Goal: Use online tool/utility: Utilize a website feature to perform a specific function

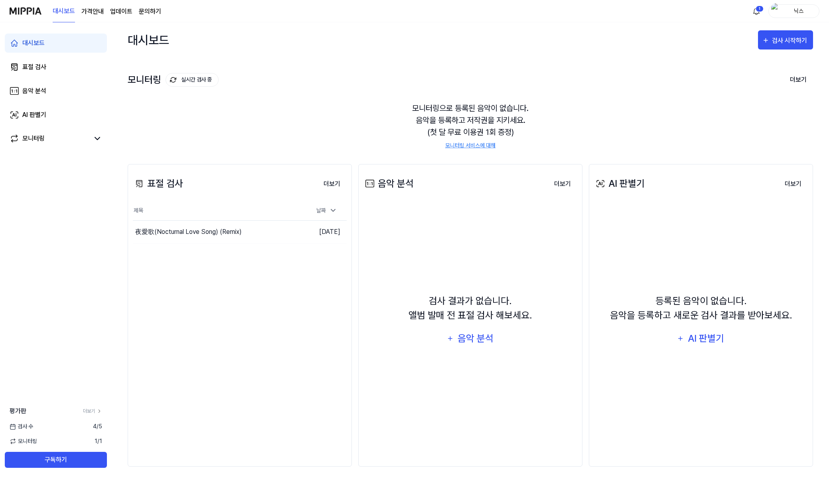
scroll to position [4, 0]
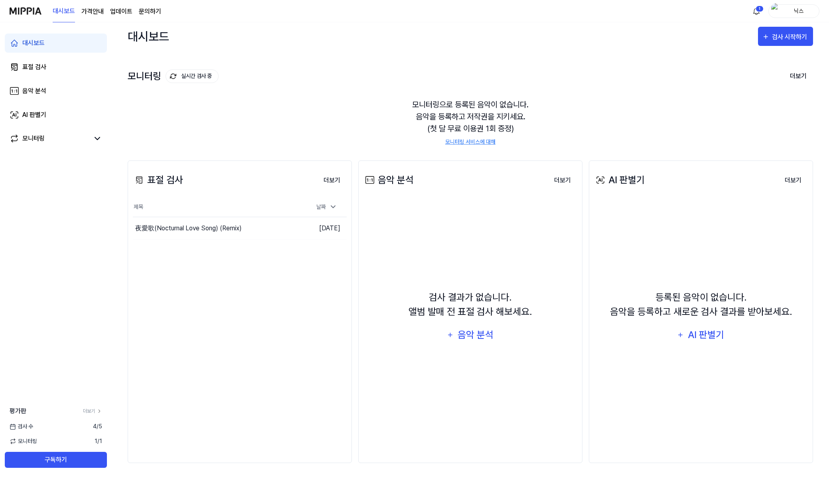
click at [230, 259] on div "표절 검사 더보기 표절 검사 제목 날짜 夜愛歌(Nocturnal Love Song) (Remix) 이동하기 [DATE] 더보기" at bounding box center [240, 311] width 224 height 302
click at [327, 178] on button "더보기" at bounding box center [332, 180] width 30 height 16
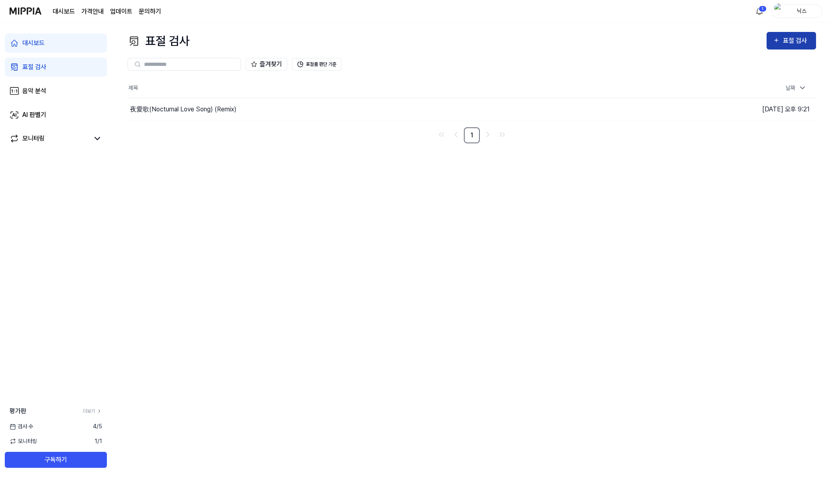
click at [797, 45] on div "표절 검사" at bounding box center [796, 40] width 27 height 10
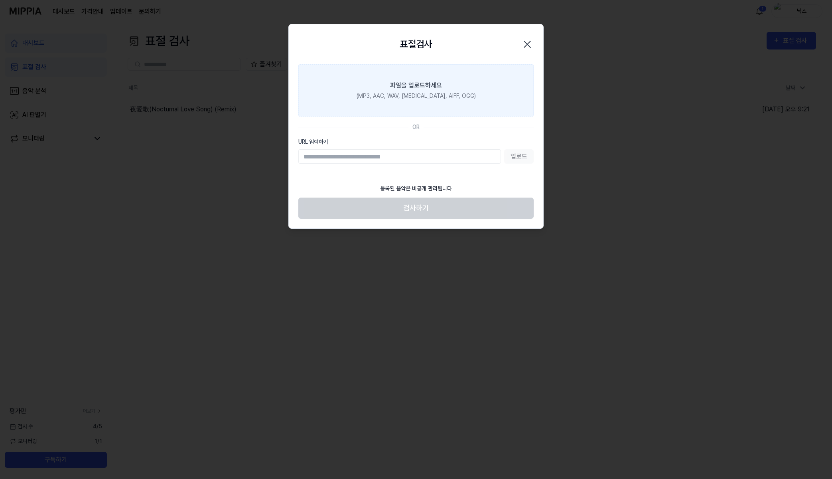
click at [434, 107] on label "파일을 업로드하세요 (MP3, AAC, WAV, [MEDICAL_DATA], AIFF, OGG)" at bounding box center [415, 90] width 235 height 52
click at [0, 0] on input "파일을 업로드하세요 (MP3, AAC, WAV, [MEDICAL_DATA], AIFF, OGG)" at bounding box center [0, 0] width 0 height 0
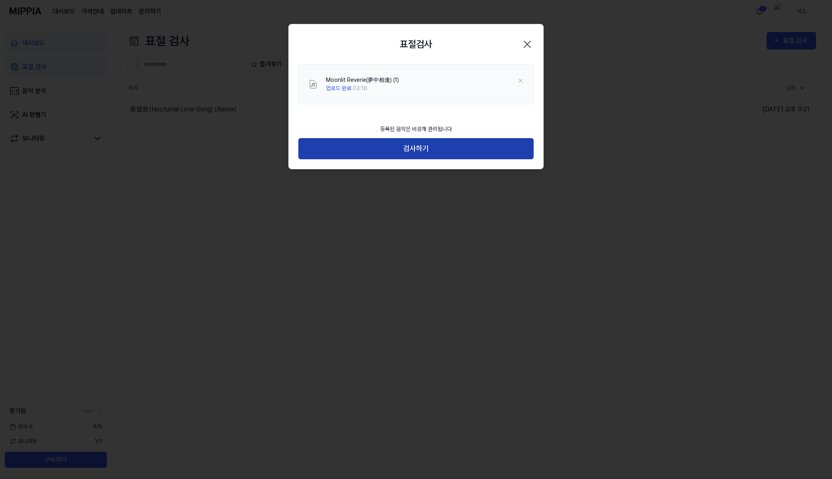
click at [425, 153] on button "검사하기" at bounding box center [415, 148] width 235 height 21
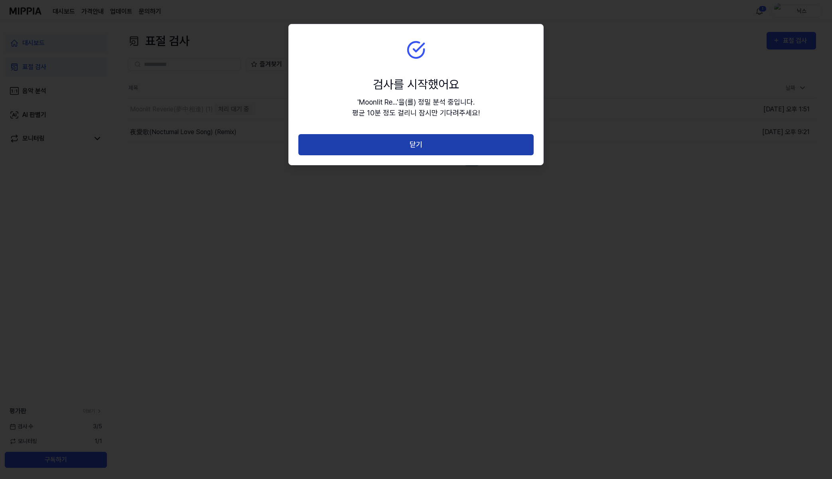
click at [442, 150] on button "닫기" at bounding box center [415, 144] width 235 height 21
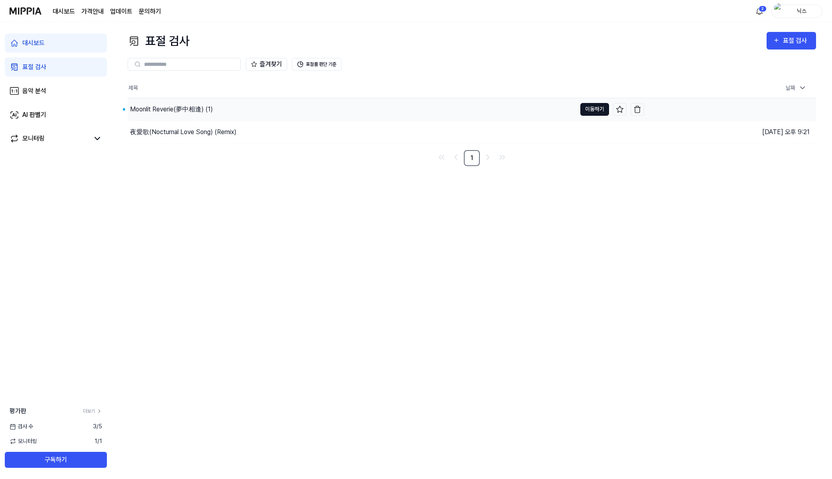
click at [583, 110] on button "이동하기" at bounding box center [594, 109] width 29 height 13
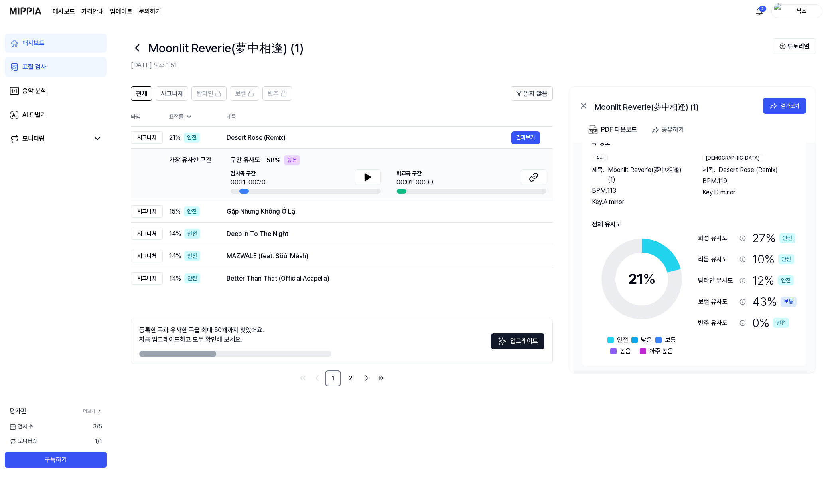
scroll to position [23, 0]
click at [353, 377] on link "2" at bounding box center [351, 378] width 16 height 16
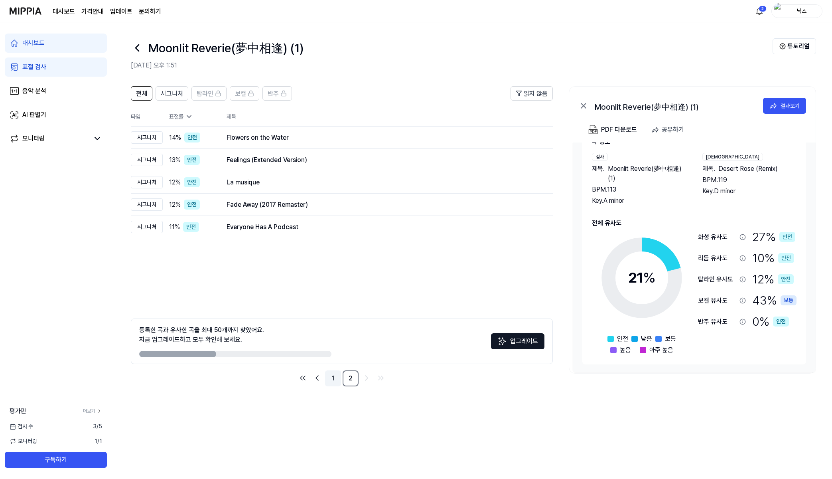
click at [334, 382] on link "1" at bounding box center [333, 378] width 16 height 16
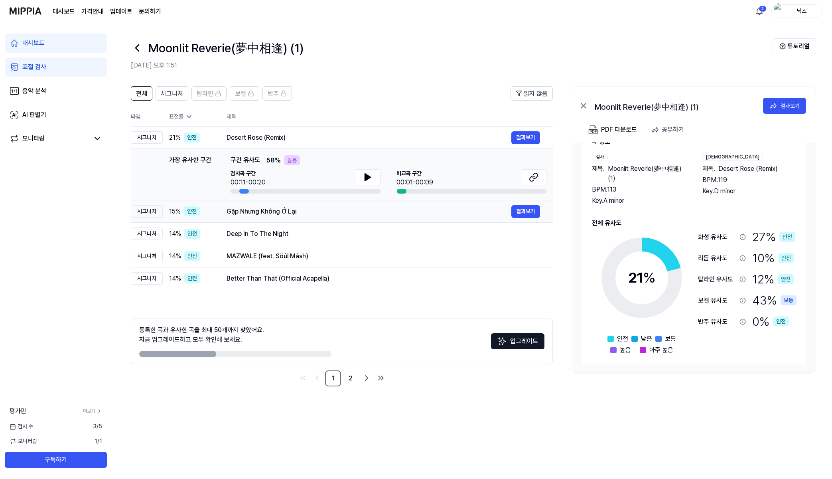
click at [148, 208] on div "시그니처" at bounding box center [147, 211] width 32 height 12
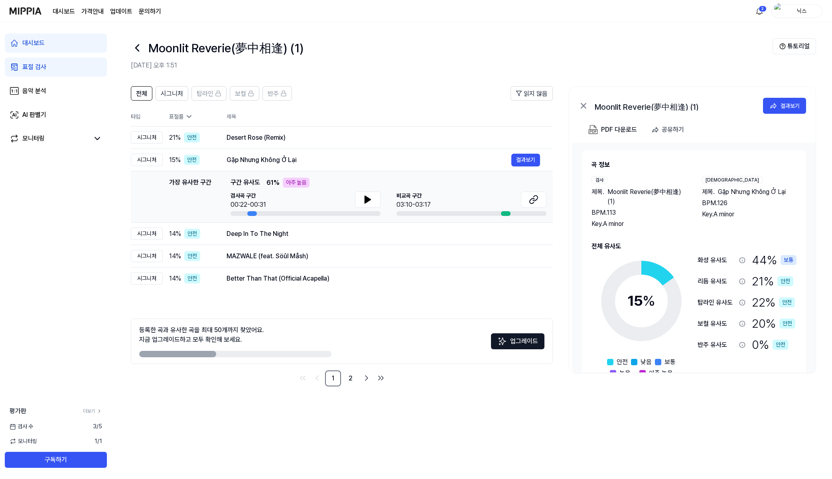
click at [282, 432] on div "전체 시그니처 탑라인 보컬 반주 읽지 않음 전체 시그니처 탑라인 보컬 반주 타입 표절률 제목 표절률 읽지 않음 시그니처 21 % 안전 Dese…" at bounding box center [472, 278] width 720 height 400
click at [361, 201] on button at bounding box center [368, 199] width 26 height 16
click at [533, 198] on icon at bounding box center [532, 200] width 5 height 5
click at [278, 154] on div "Gặp Nhưng Không Ở Lại 결과보기" at bounding box center [383, 160] width 313 height 13
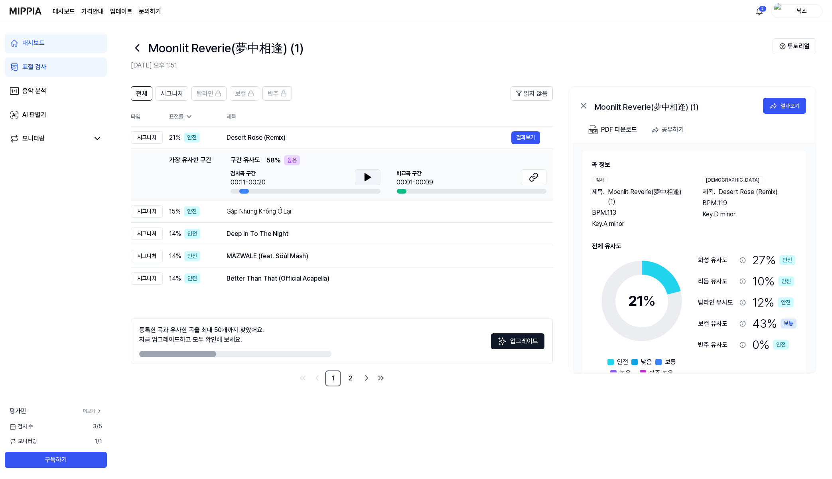
click at [362, 176] on button at bounding box center [368, 177] width 26 height 16
click at [536, 181] on icon at bounding box center [534, 177] width 10 height 10
click at [364, 175] on icon at bounding box center [368, 177] width 10 height 10
click at [372, 176] on icon at bounding box center [368, 177] width 10 height 10
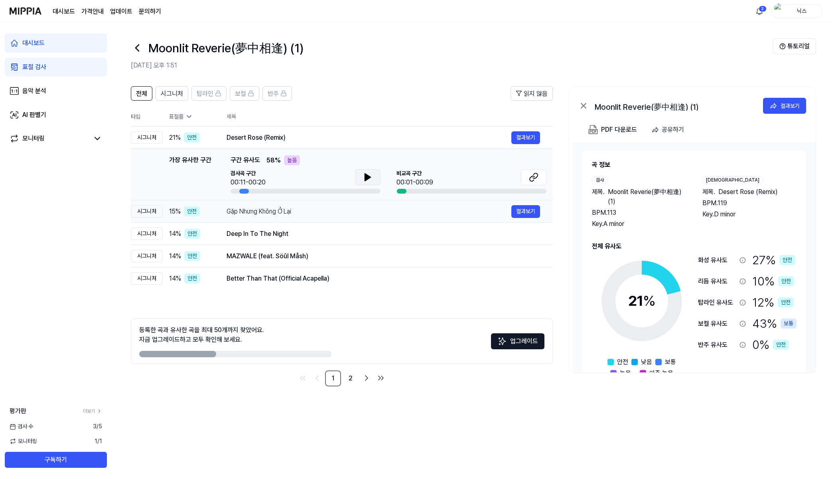
click at [209, 208] on div "15 % 안전" at bounding box center [191, 211] width 45 height 10
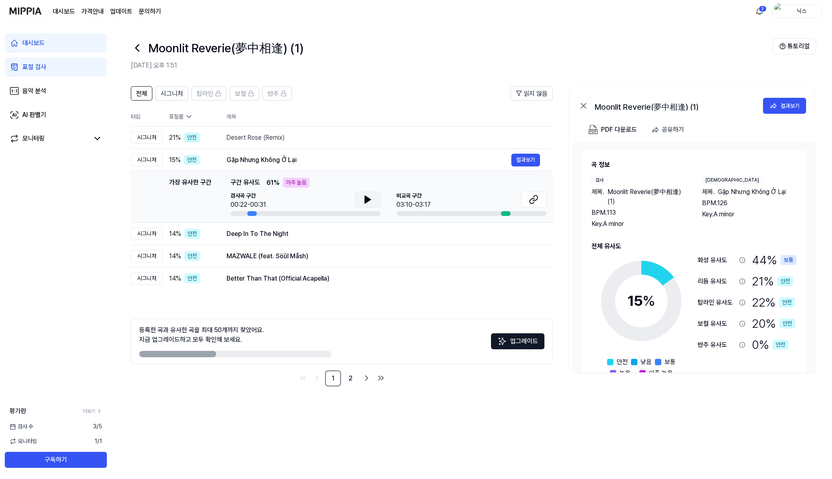
click at [362, 199] on button at bounding box center [368, 199] width 26 height 16
click at [361, 201] on button at bounding box center [368, 199] width 26 height 16
click at [251, 241] on td "Deep In To The Night 결과보기" at bounding box center [383, 234] width 339 height 22
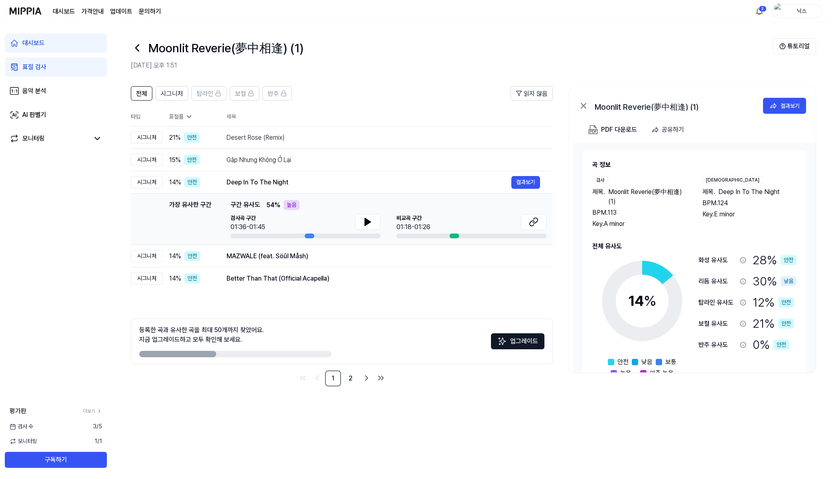
click at [359, 213] on div "가장 유사한 구간 구간 유사도 54 % 높음 검사곡 구간 01:36-01:45 [GEOGRAPHIC_DATA] 구간 01:18-01:26" at bounding box center [388, 219] width 316 height 38
click at [365, 224] on icon at bounding box center [368, 221] width 6 height 7
click at [364, 225] on icon at bounding box center [368, 222] width 10 height 10
click at [246, 255] on div "MAZWALE (feat. Söûl Måsh)" at bounding box center [369, 256] width 285 height 10
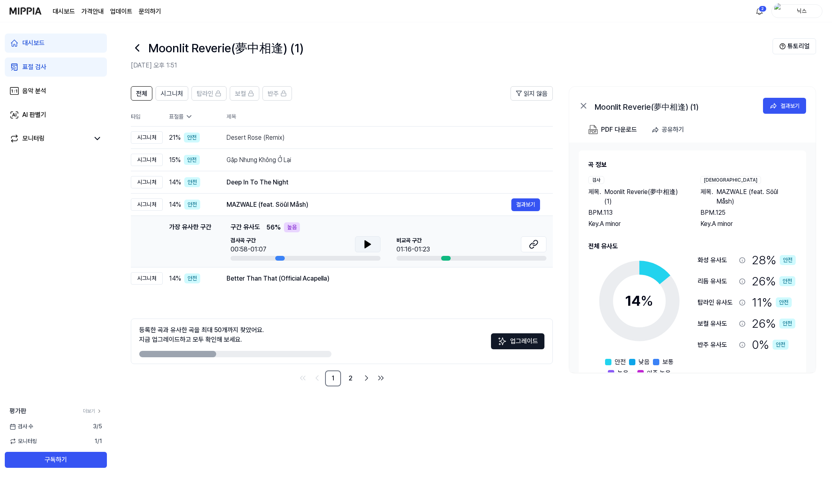
click at [363, 240] on icon at bounding box center [368, 244] width 10 height 10
click at [372, 241] on icon at bounding box center [368, 244] width 10 height 10
click at [532, 236] on button at bounding box center [534, 244] width 26 height 16
click at [234, 287] on td "Better Than That (Official Acapella) 결과보기" at bounding box center [383, 278] width 339 height 22
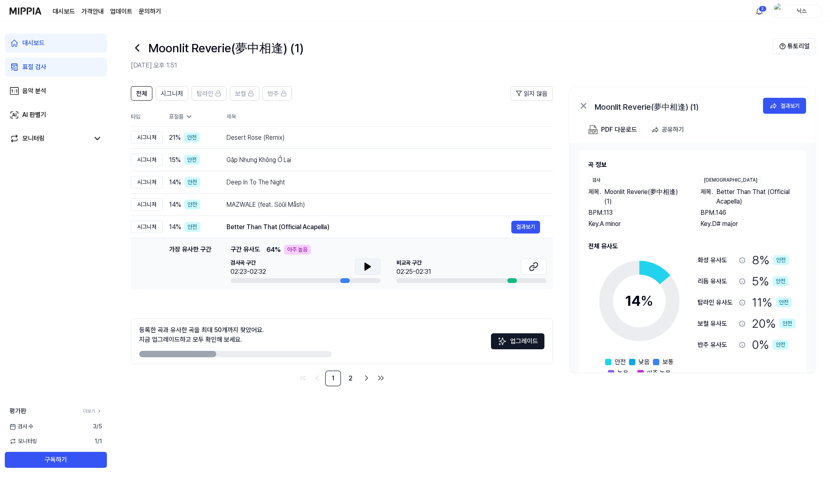
click at [365, 261] on button at bounding box center [368, 266] width 26 height 16
click at [533, 268] on icon at bounding box center [534, 267] width 10 height 10
click at [370, 264] on icon at bounding box center [368, 267] width 10 height 10
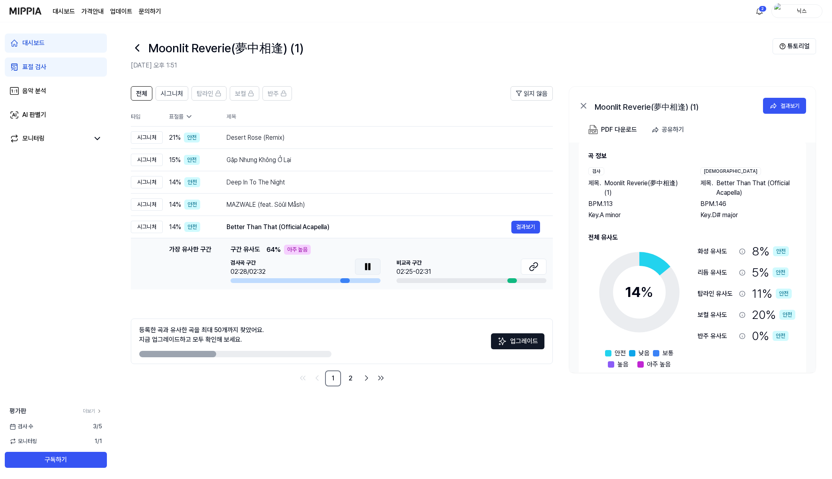
scroll to position [23, 0]
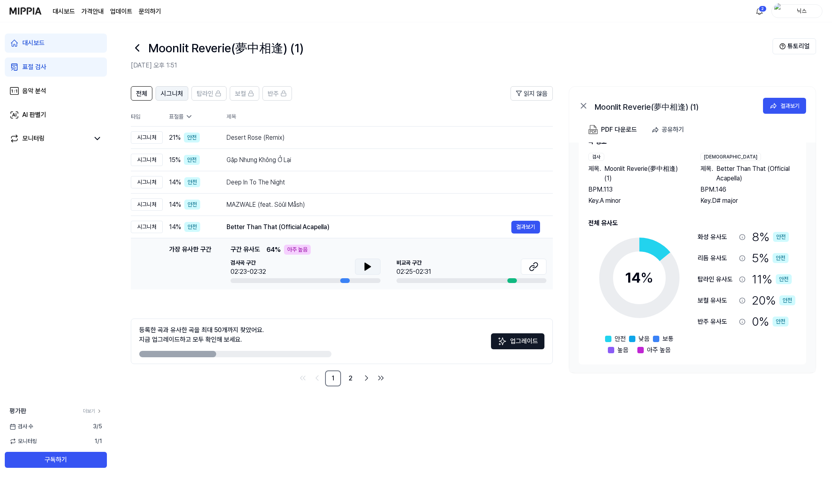
click at [178, 95] on span "시그니처" at bounding box center [172, 94] width 22 height 10
click at [206, 95] on span "탑라인" at bounding box center [205, 94] width 17 height 10
click at [249, 89] on div "보컬" at bounding box center [244, 93] width 19 height 10
click at [276, 91] on span "반주" at bounding box center [273, 94] width 11 height 10
click at [139, 50] on icon at bounding box center [137, 47] width 13 height 13
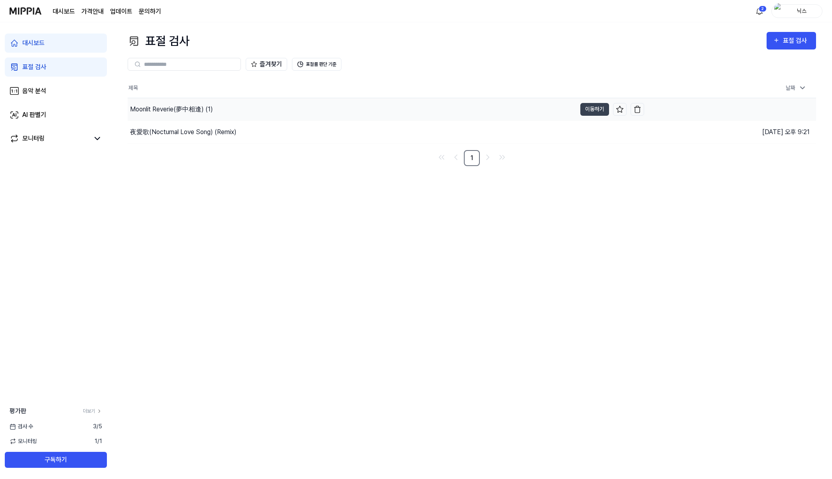
click at [173, 108] on div "Moonlit Reverie(夢中相逢) (1)" at bounding box center [171, 109] width 83 height 10
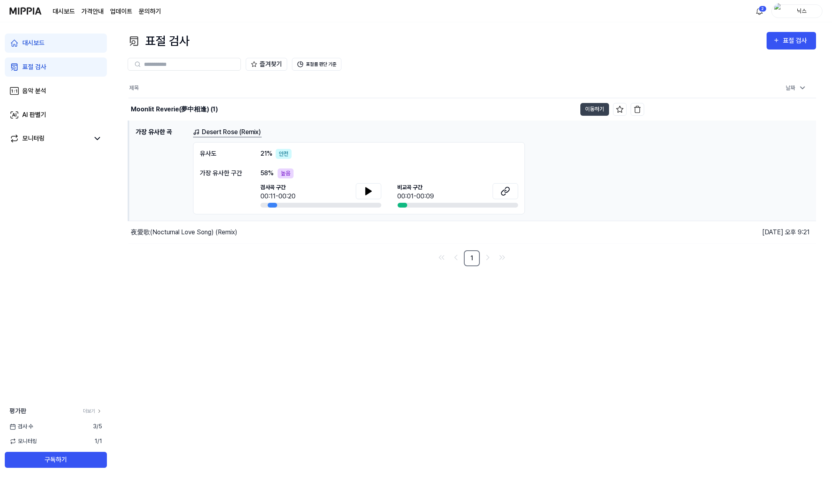
click at [229, 132] on link "Desert Rose (Remix)" at bounding box center [227, 132] width 69 height 10
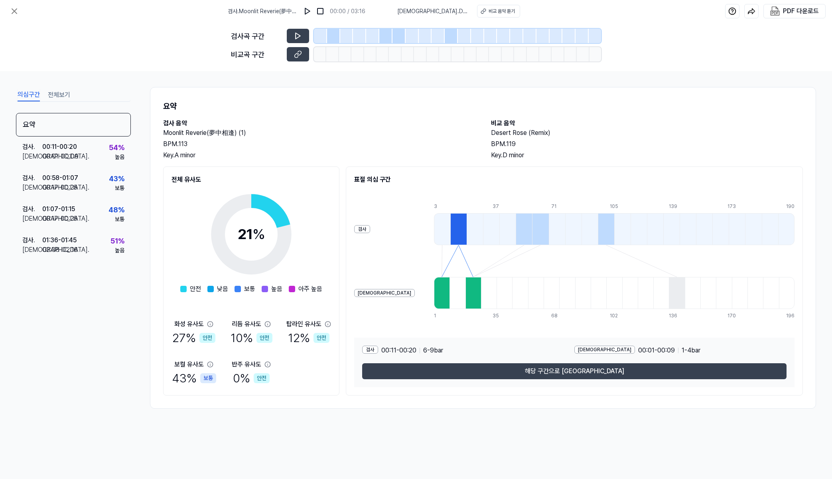
click at [567, 381] on div "검사 00:11 - 00:20 6 - 9 bar 비교 00:01 - 00:09 1 - 4 bar 해당 구간으로 [GEOGRAPHIC_DATA]" at bounding box center [574, 361] width 440 height 49
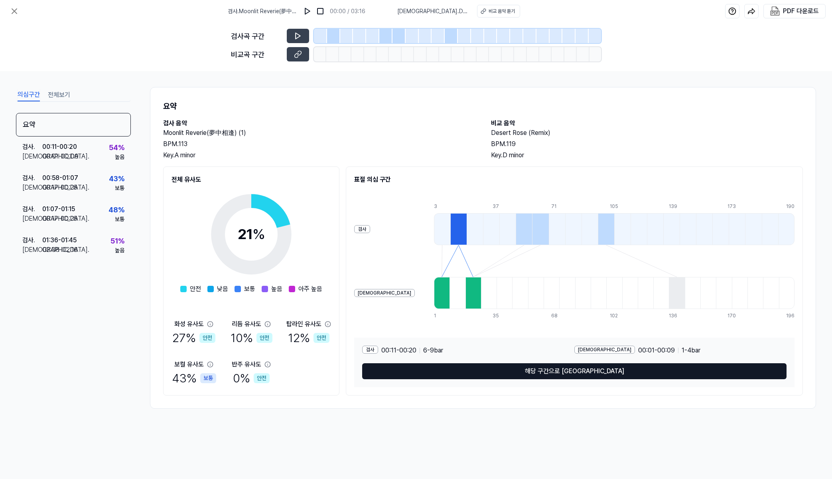
click at [571, 378] on div "검사 00:11 - 00:20 6 - 9 bar 비교 00:01 - 00:09 1 - 4 bar 해당 구간으로 [GEOGRAPHIC_DATA]" at bounding box center [574, 361] width 440 height 49
click at [590, 372] on button "해당 구간으로 [GEOGRAPHIC_DATA]" at bounding box center [574, 371] width 424 height 16
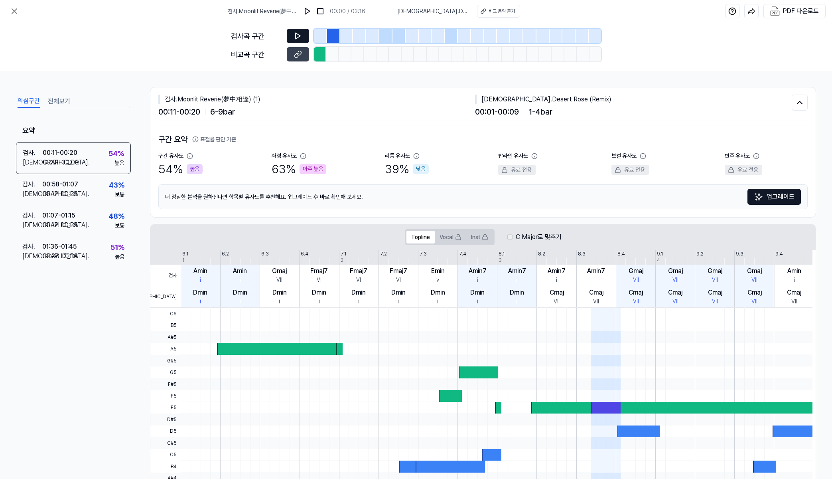
click at [295, 39] on icon at bounding box center [297, 36] width 5 height 6
click at [296, 40] on button at bounding box center [298, 36] width 22 height 14
click at [509, 12] on div "비교 음악 듣기" at bounding box center [501, 11] width 26 height 7
click at [429, 11] on span "[DEMOGRAPHIC_DATA] . Desert Rose (Remix)" at bounding box center [431, 11] width 70 height 8
click at [298, 57] on icon at bounding box center [297, 55] width 4 height 4
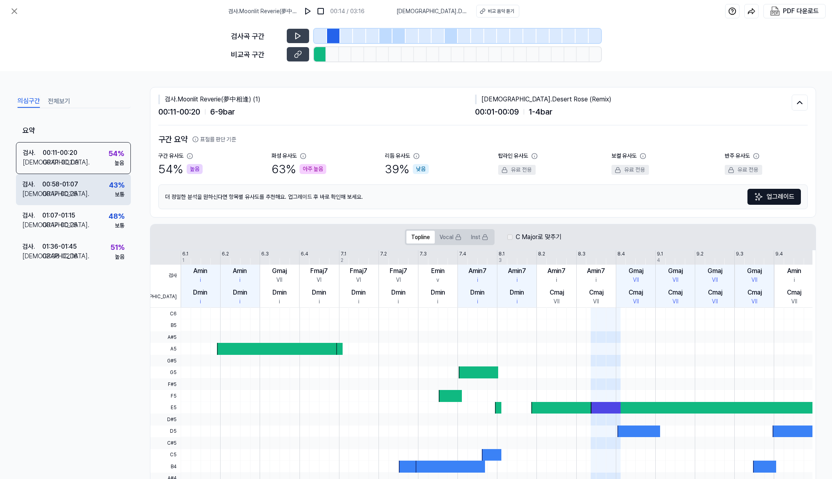
click at [87, 191] on div "검사 . 00:58 - 01:07 비교 . 00:17 - 00:25 43 % 보통" at bounding box center [73, 189] width 115 height 31
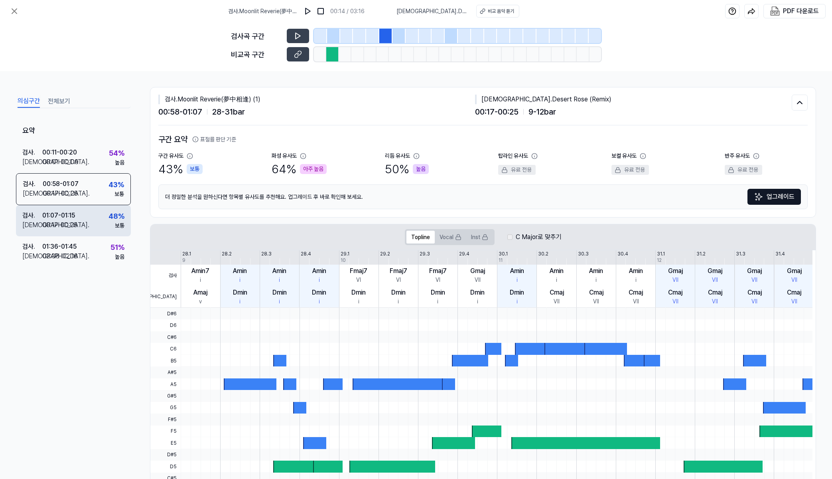
click at [84, 222] on div "검사 . 01:07 - 01:15 비교 . 00:17 - 00:25 48 % 보통" at bounding box center [73, 220] width 115 height 31
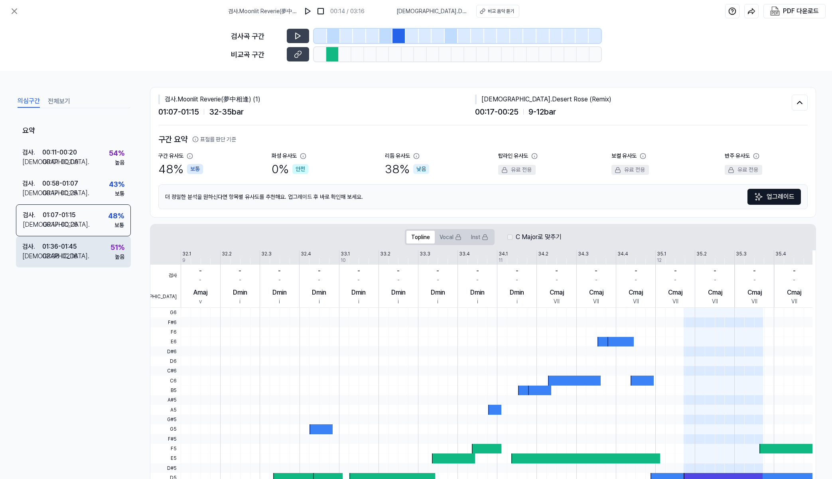
click at [93, 251] on div "검사 . 01:36 - 01:45 비교 . 02:08 - 02:16 51 % 높음" at bounding box center [73, 251] width 115 height 31
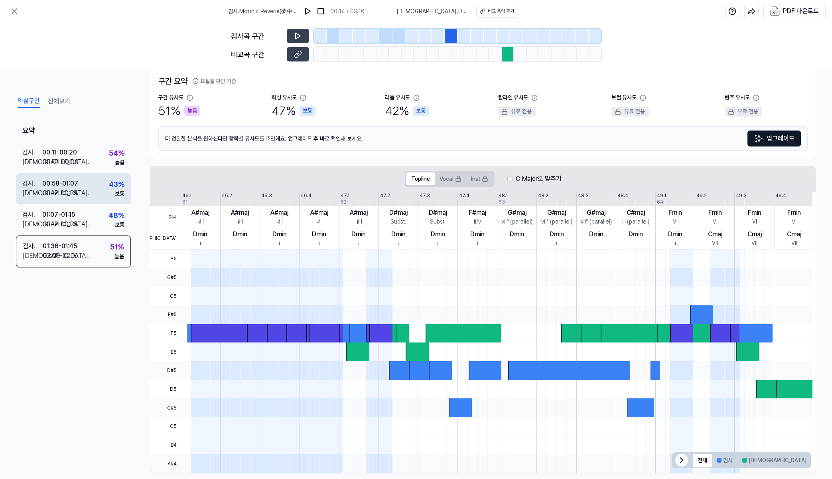
scroll to position [69, 0]
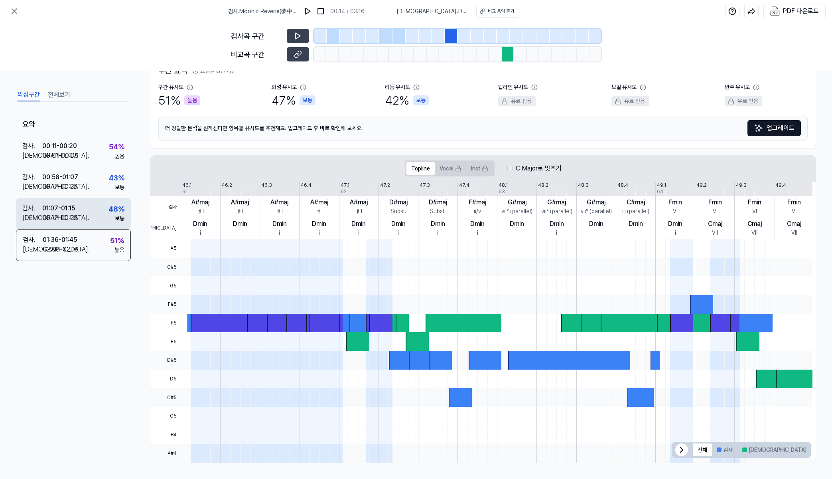
click at [100, 209] on div "검사 . 01:07 - 01:15 비교 . 00:17 - 00:25 48 % 보통" at bounding box center [73, 213] width 115 height 31
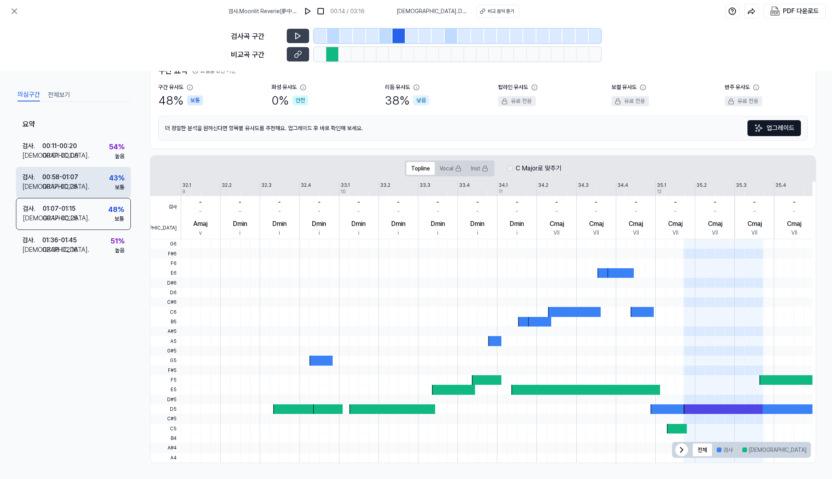
click at [90, 170] on div "검사 . 00:58 - 01:07 비교 . 00:17 - 00:25 43 % 보통" at bounding box center [73, 182] width 115 height 31
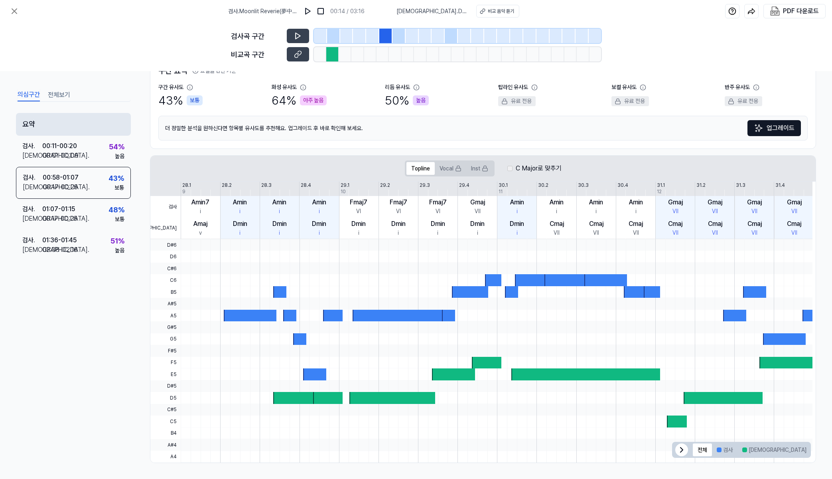
click at [87, 126] on div "요약" at bounding box center [73, 124] width 115 height 23
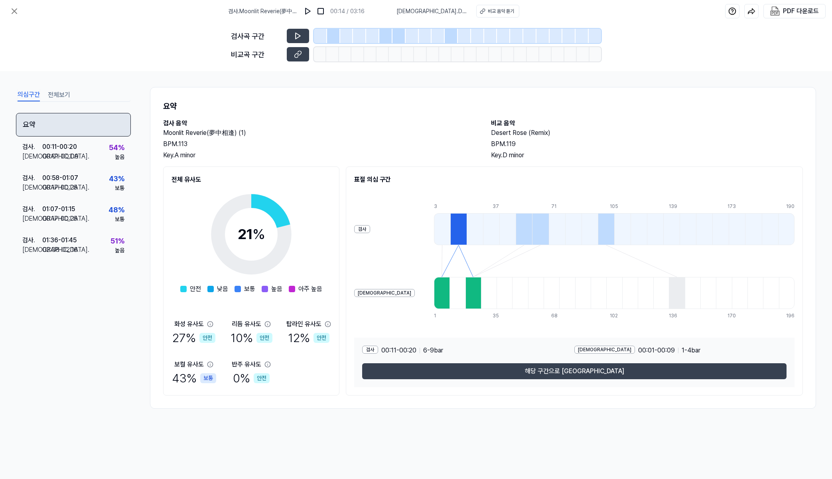
scroll to position [0, 0]
click at [126, 30] on div "검사곡 구간 비교곡 구간" at bounding box center [416, 46] width 832 height 49
click at [266, 238] on icon at bounding box center [251, 234] width 100 height 100
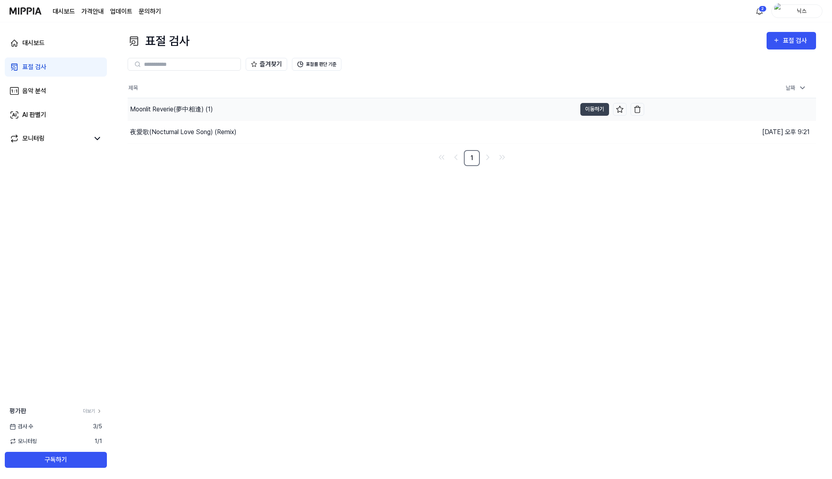
click at [182, 111] on div "Moonlit Reverie(夢中相逢) (1)" at bounding box center [171, 109] width 83 height 10
